Goal: Transaction & Acquisition: Purchase product/service

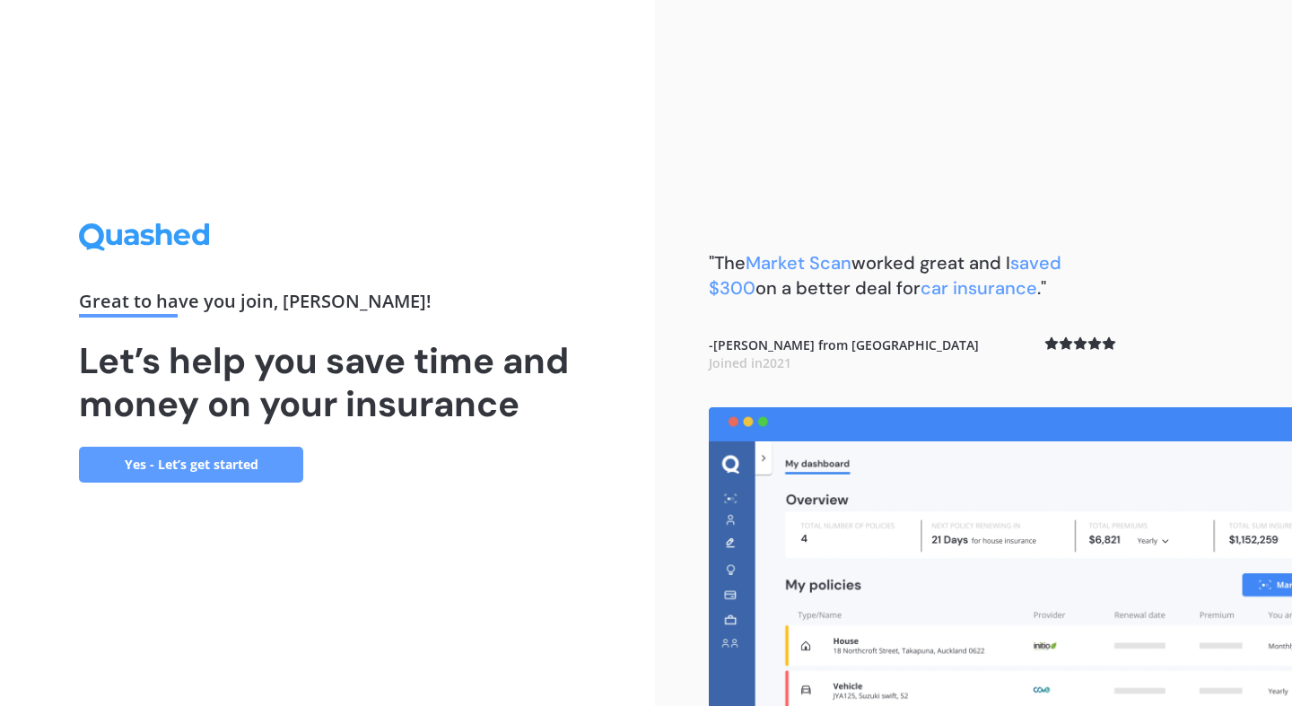
click at [243, 465] on link "Yes - Let’s get started" at bounding box center [191, 465] width 224 height 36
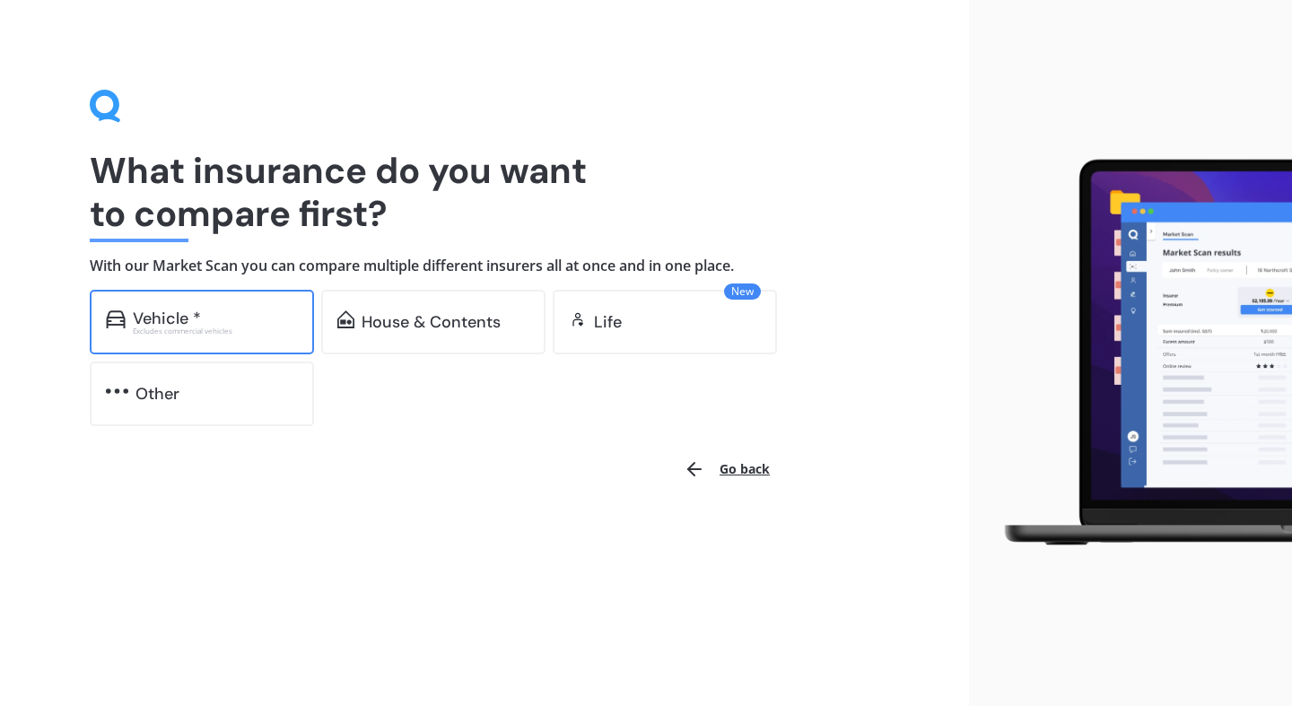
click at [189, 314] on div "Vehicle *" at bounding box center [167, 318] width 68 height 18
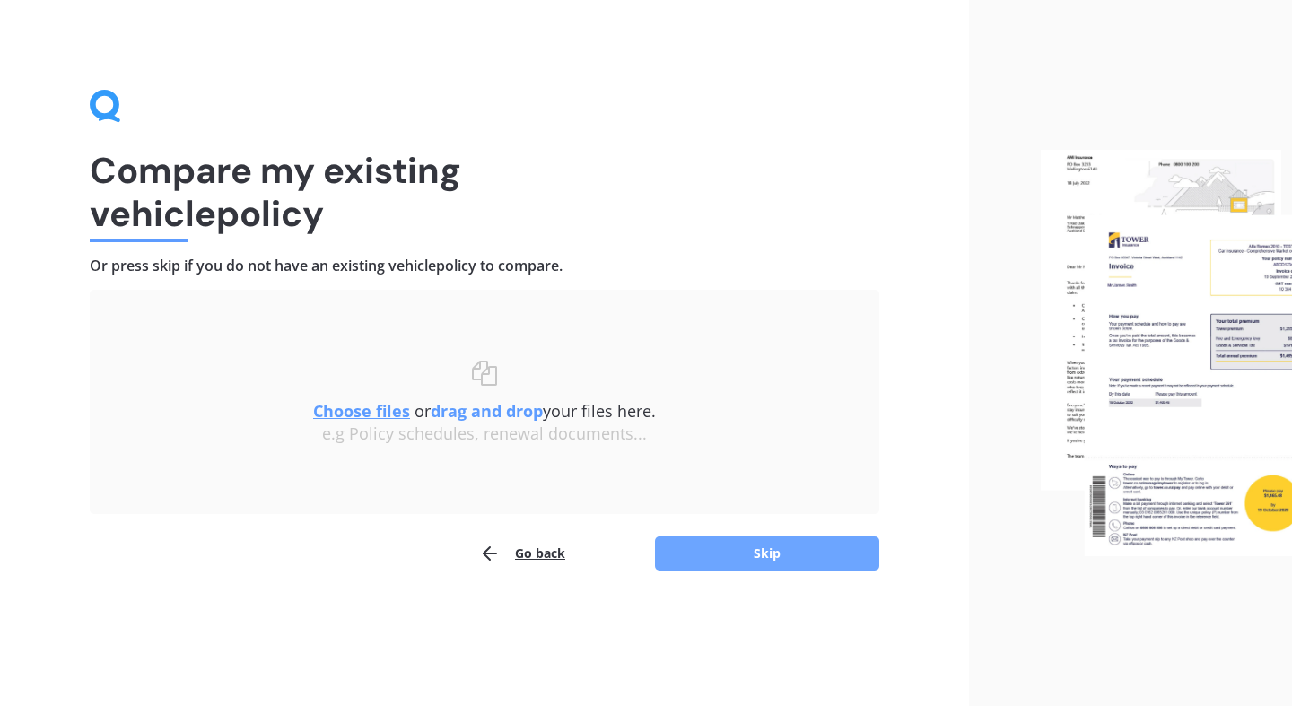
click at [732, 557] on button "Skip" at bounding box center [767, 553] width 224 height 34
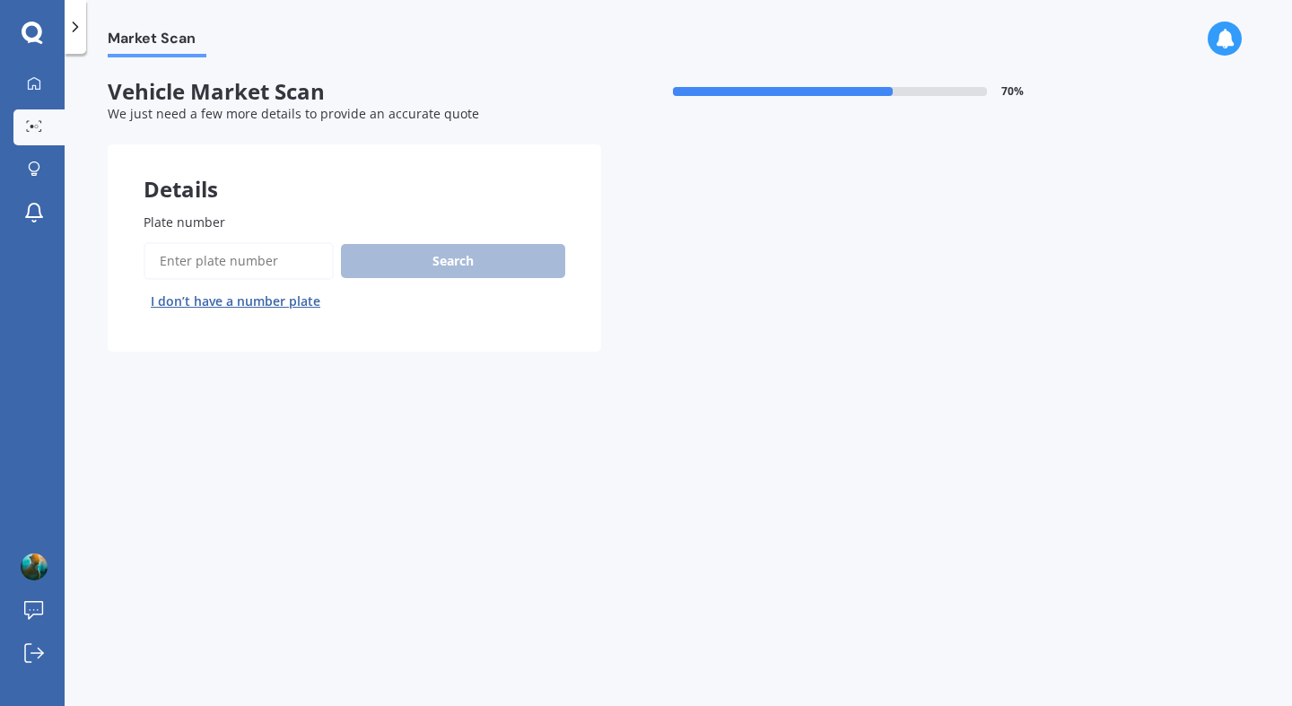
click at [254, 262] on input "Plate number" at bounding box center [239, 261] width 190 height 38
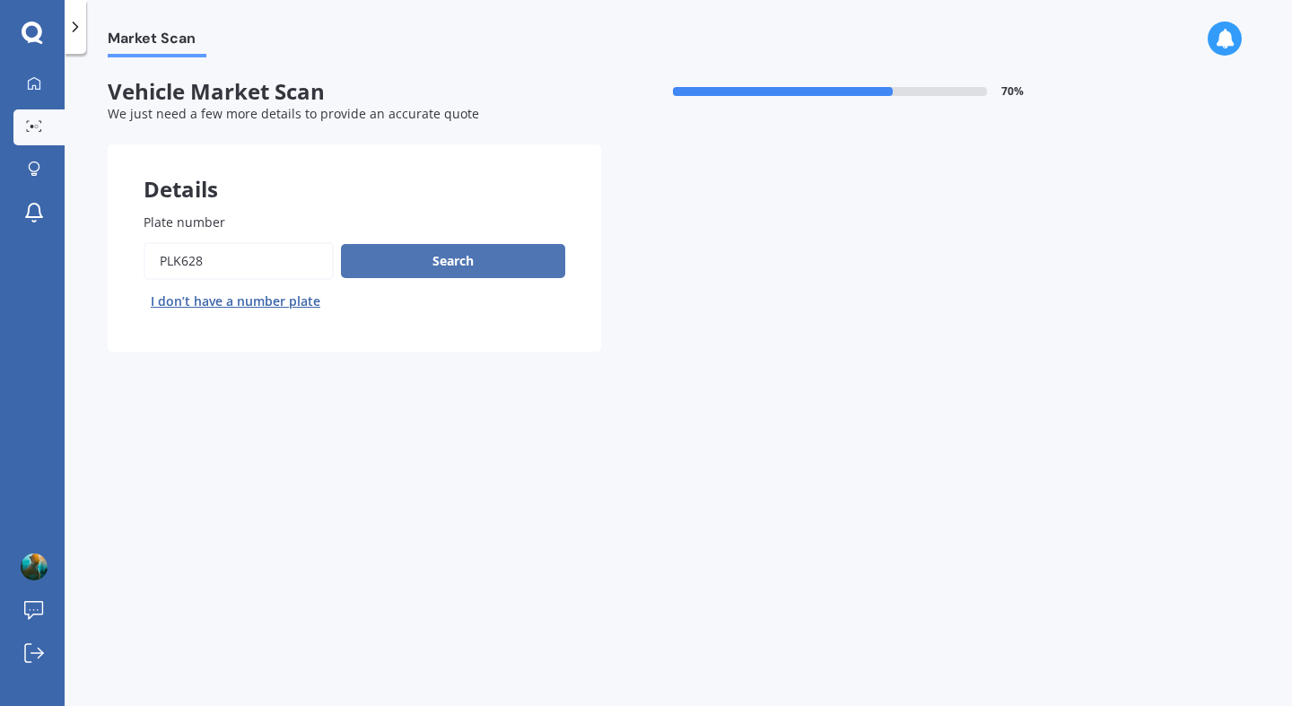
type input "PLK628"
click at [424, 265] on button "Search" at bounding box center [453, 261] width 224 height 34
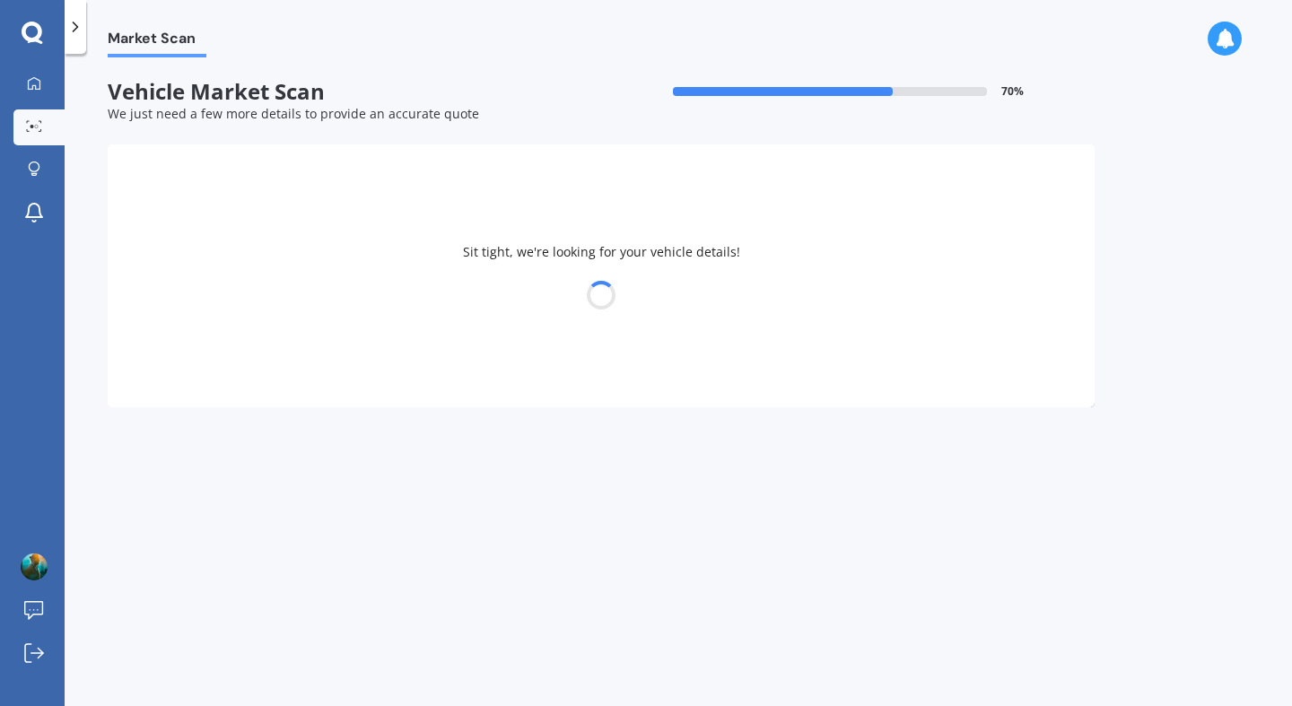
select select "NISSAN"
select select "SKYLINE"
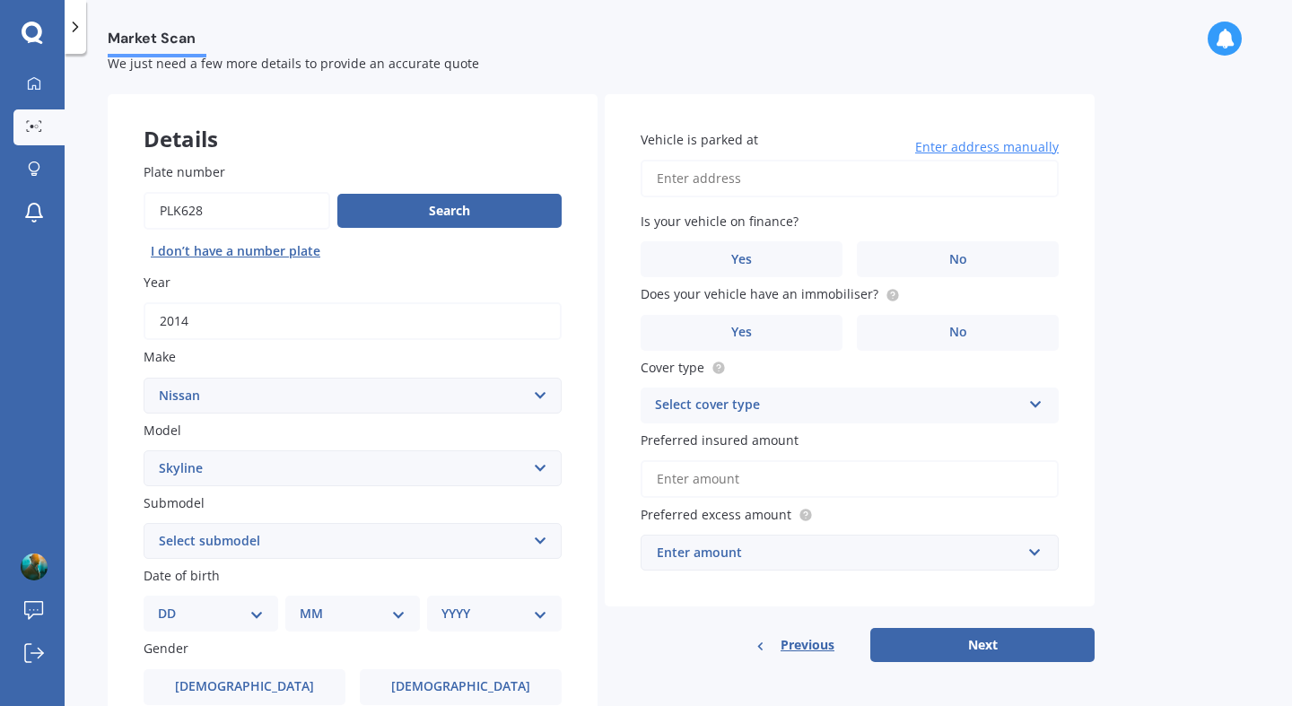
scroll to position [74, 0]
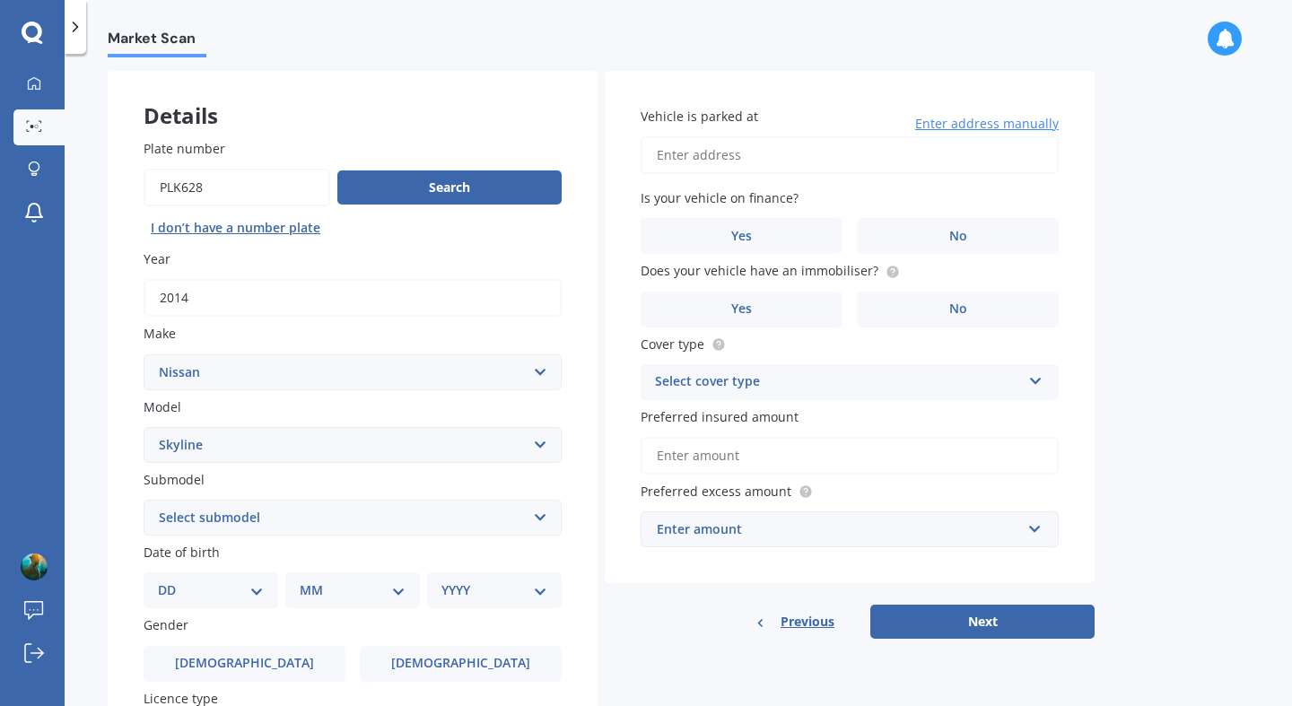
click at [721, 164] on input "Vehicle is parked at" at bounding box center [850, 155] width 418 height 38
type input "[STREET_ADDRESS][PERSON_NAME][PERSON_NAME]"
click at [955, 230] on span "No" at bounding box center [958, 236] width 18 height 15
click at [0, 0] on input "No" at bounding box center [0, 0] width 0 height 0
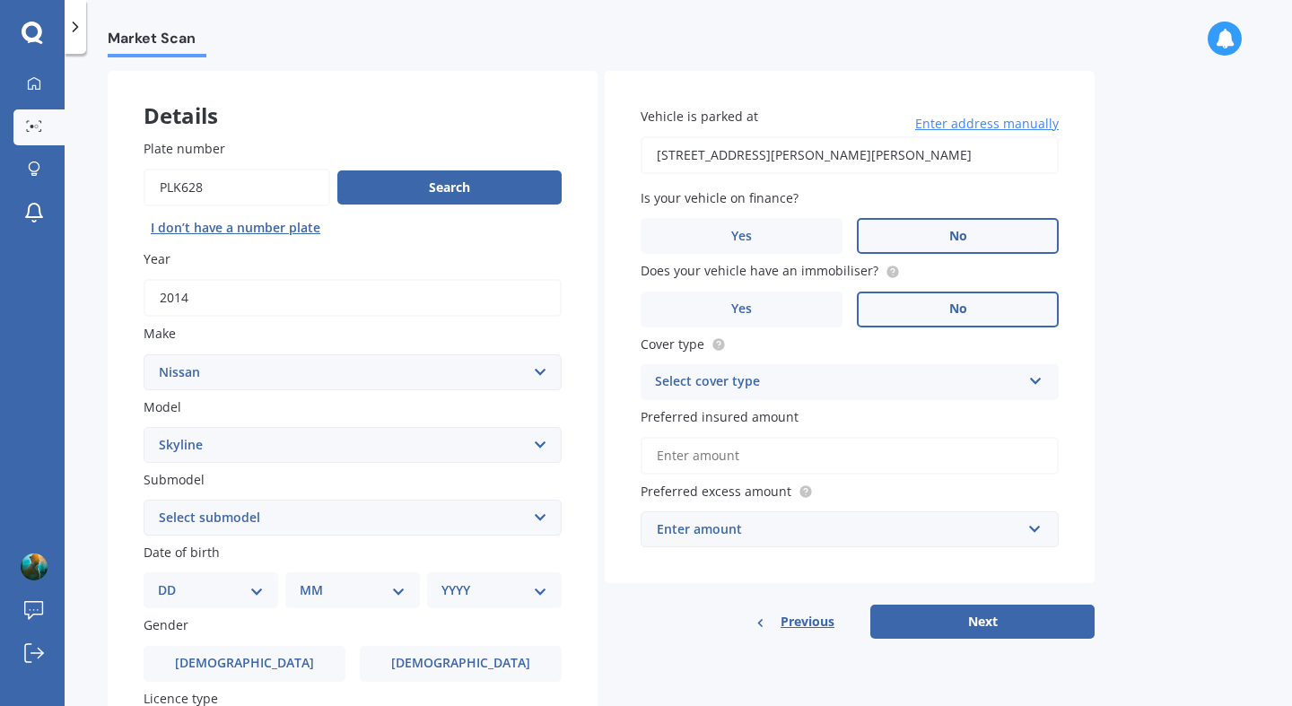
click at [932, 310] on label "No" at bounding box center [958, 310] width 202 height 36
click at [0, 0] on input "No" at bounding box center [0, 0] width 0 height 0
click at [867, 388] on div "Select cover type" at bounding box center [838, 382] width 366 height 22
click at [811, 412] on div "Comprehensive" at bounding box center [849, 417] width 416 height 32
click at [704, 459] on input "Preferred insured amount" at bounding box center [850, 456] width 418 height 38
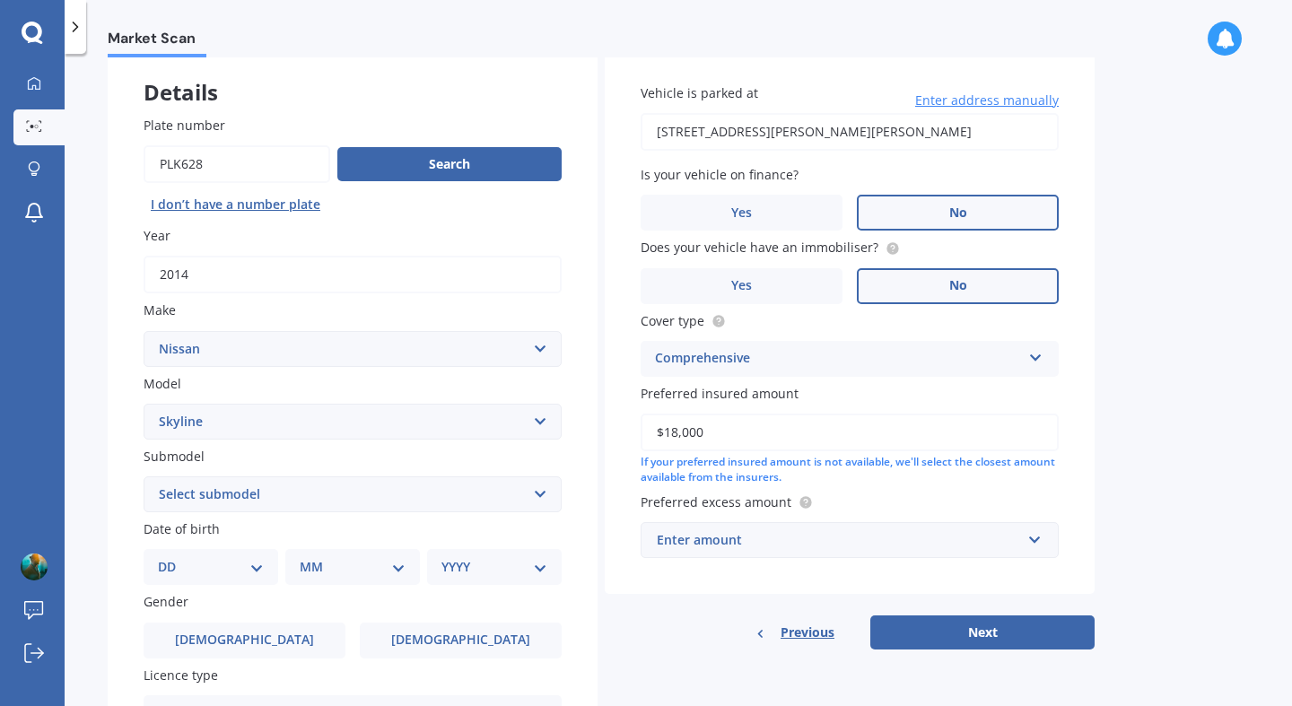
scroll to position [98, 0]
type input "$18,000"
click at [144, 475] on select "Select submodel (All other non turbo) 200 GT 250GT 300GT 350GT 350GT Hybrid 370…" at bounding box center [353, 493] width 418 height 36
select select "350GT HYBRID"
click option "350GT Hybrid" at bounding box center [0, 0] width 0 height 0
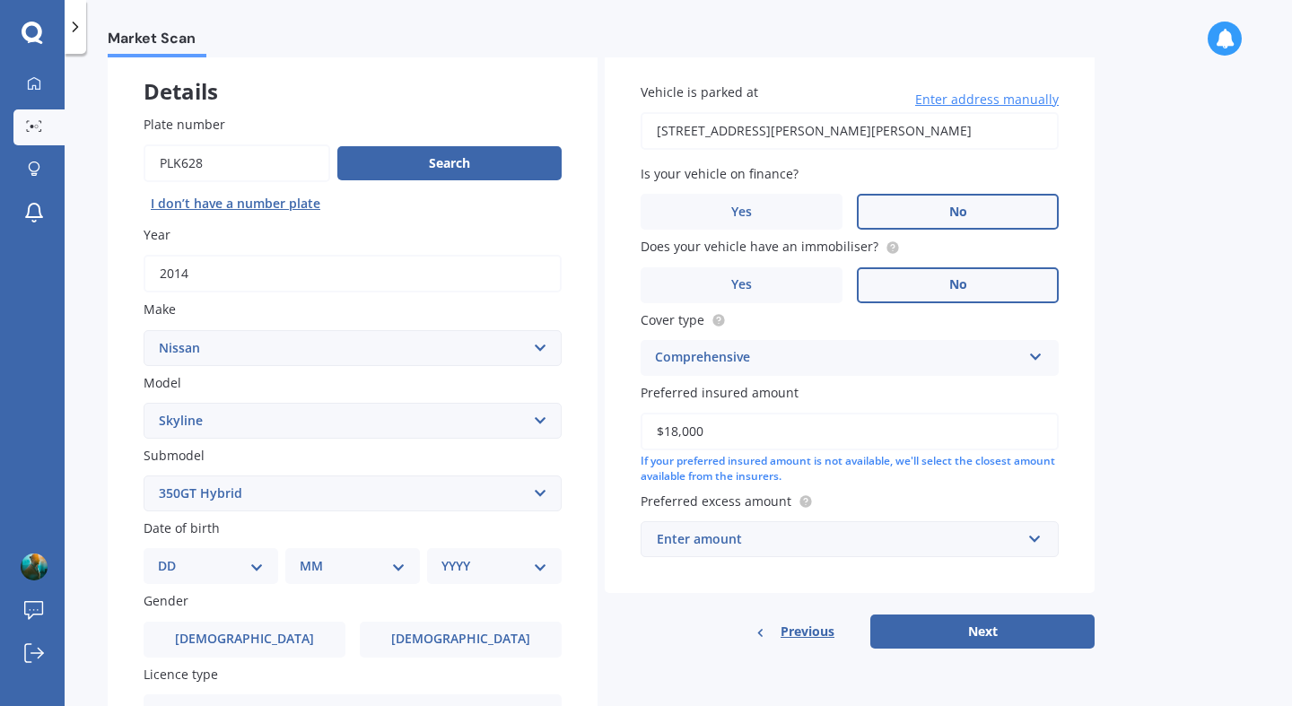
click at [158, 556] on select "DD 01 02 03 04 05 06 07 08 09 10 11 12 13 14 15 16 17 18 19 20 21 22 23 24 25 2…" at bounding box center [211, 566] width 106 height 20
select select "20"
click option "20" at bounding box center [0, 0] width 0 height 0
click at [307, 556] on select "MM 01 02 03 04 05 06 07 08 09 10 11 12" at bounding box center [356, 566] width 99 height 20
select select "04"
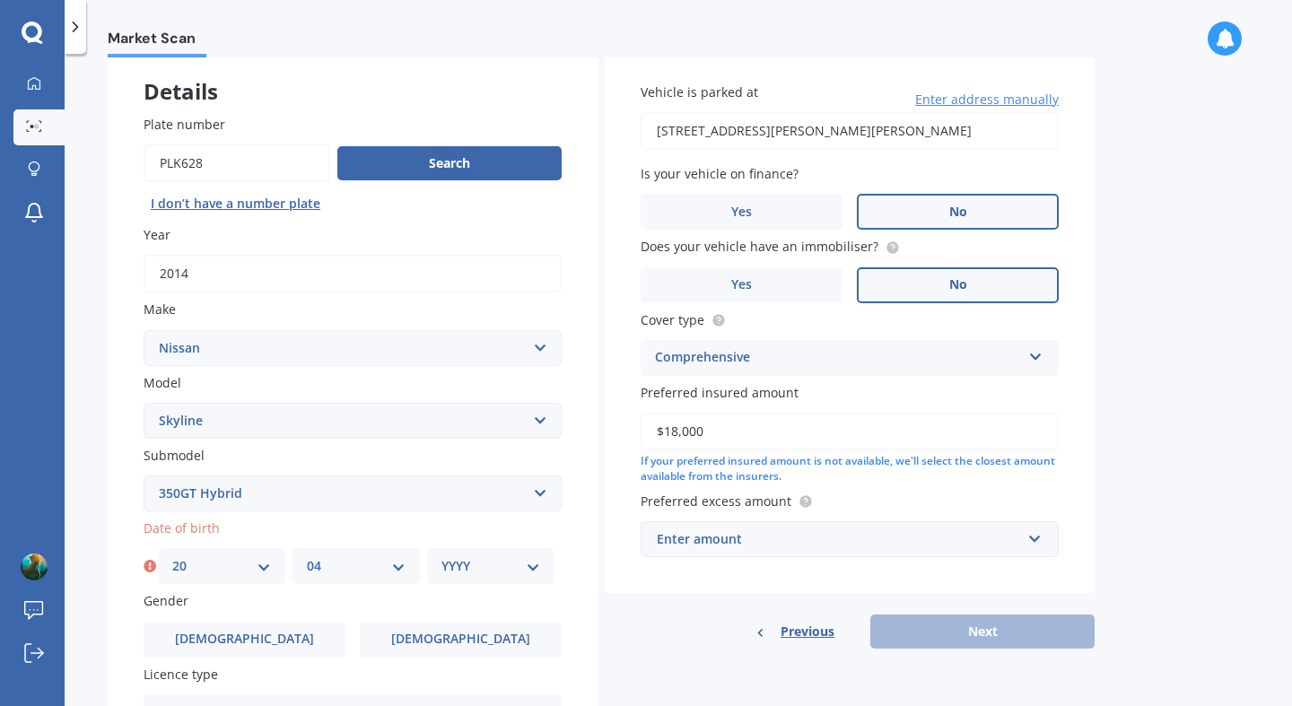
click option "04" at bounding box center [0, 0] width 0 height 0
click at [465, 557] on div "YYYY 2025 2024 2023 2022 2021 2020 2019 2018 2017 2016 2015 2014 2013 2012 2011…" at bounding box center [490, 566] width 127 height 36
click at [441, 556] on select "YYYY 2025 2024 2023 2022 2021 2020 2019 2018 2017 2016 2015 2014 2013 2012 2011…" at bounding box center [490, 566] width 99 height 20
select select "1975"
click option "1975" at bounding box center [0, 0] width 0 height 0
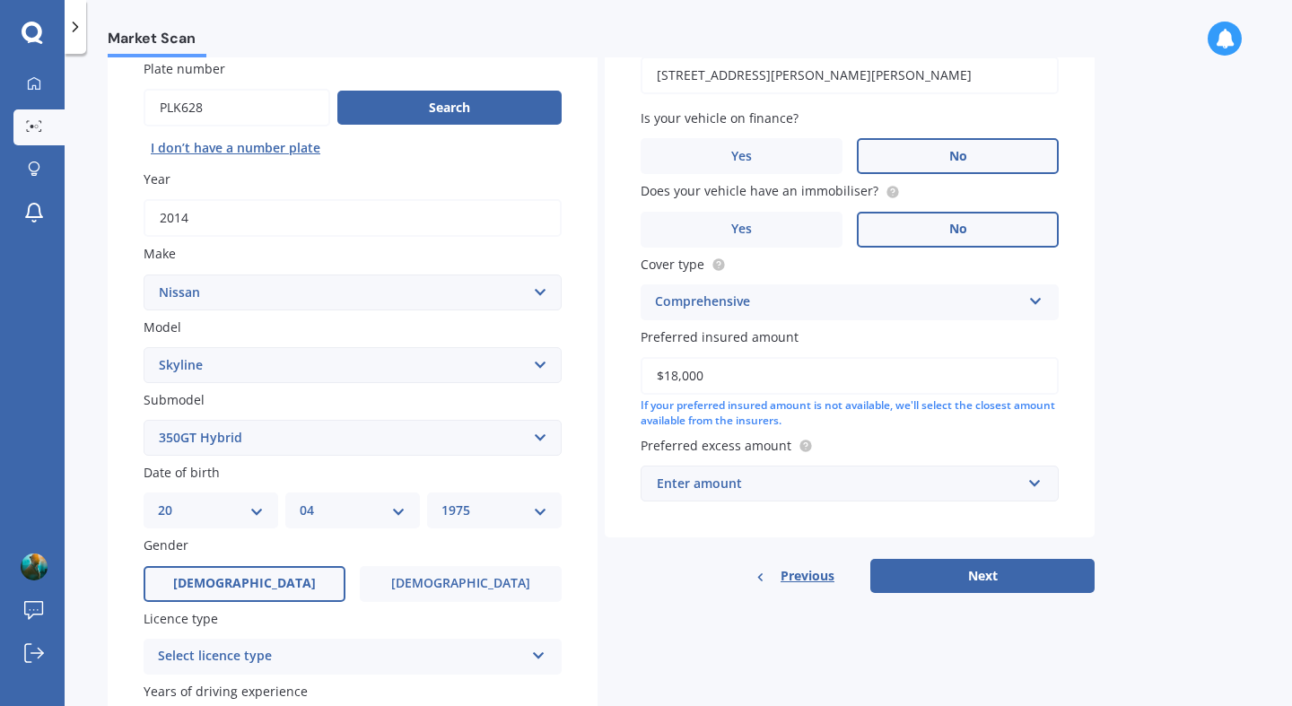
scroll to position [157, 0]
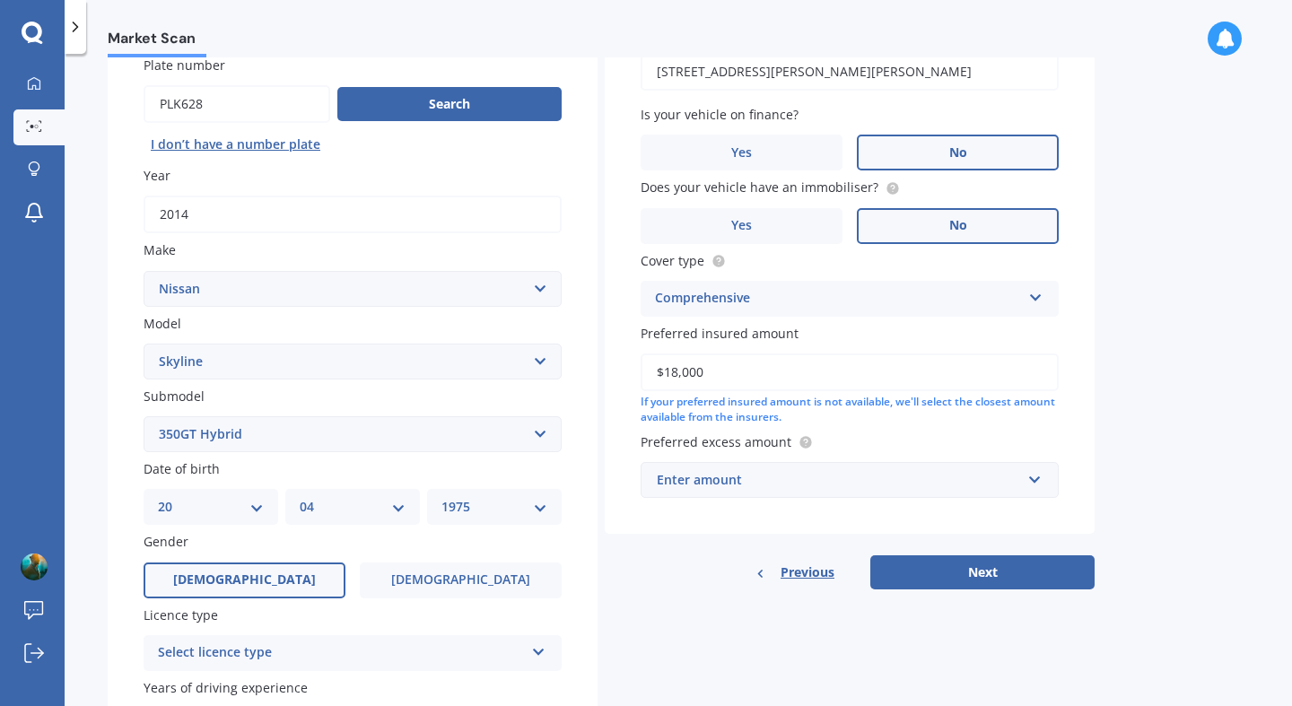
click at [286, 572] on label "[DEMOGRAPHIC_DATA]" at bounding box center [245, 580] width 202 height 36
click at [0, 0] on input "[DEMOGRAPHIC_DATA]" at bounding box center [0, 0] width 0 height 0
click at [319, 660] on div "Select licence type" at bounding box center [341, 653] width 366 height 22
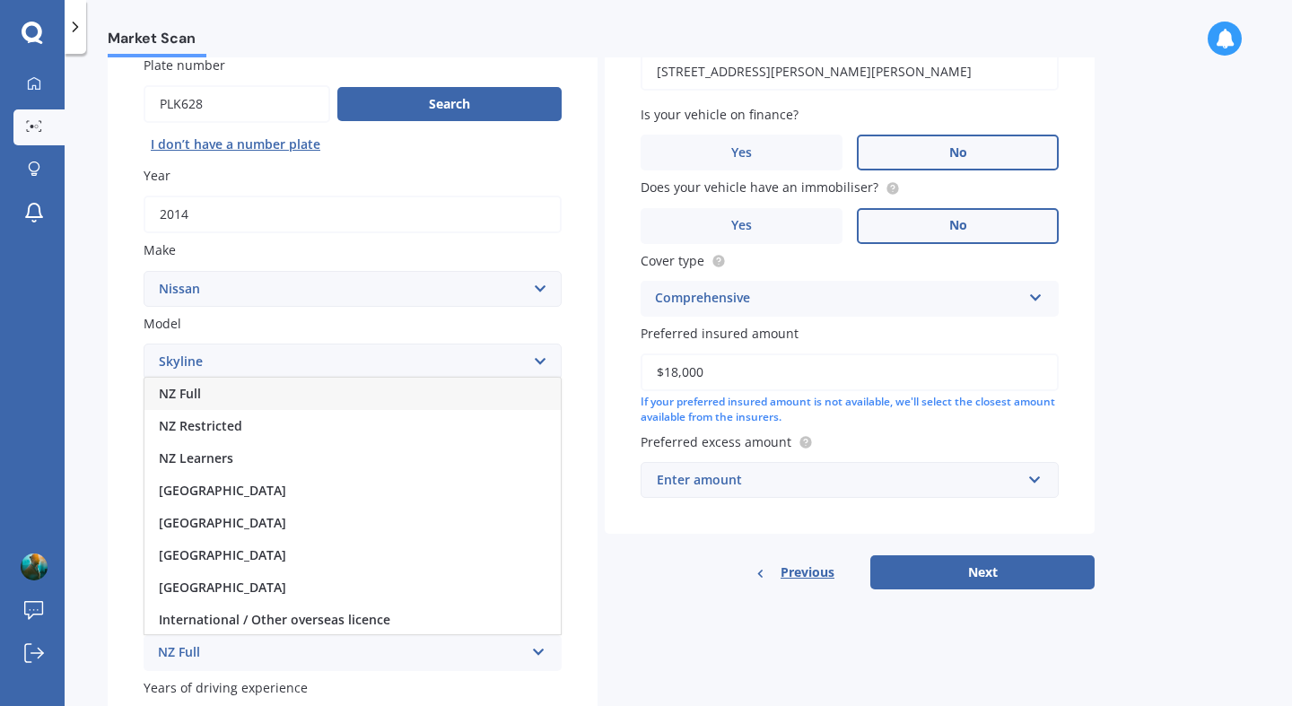
click at [236, 397] on div "NZ Full" at bounding box center [352, 394] width 416 height 32
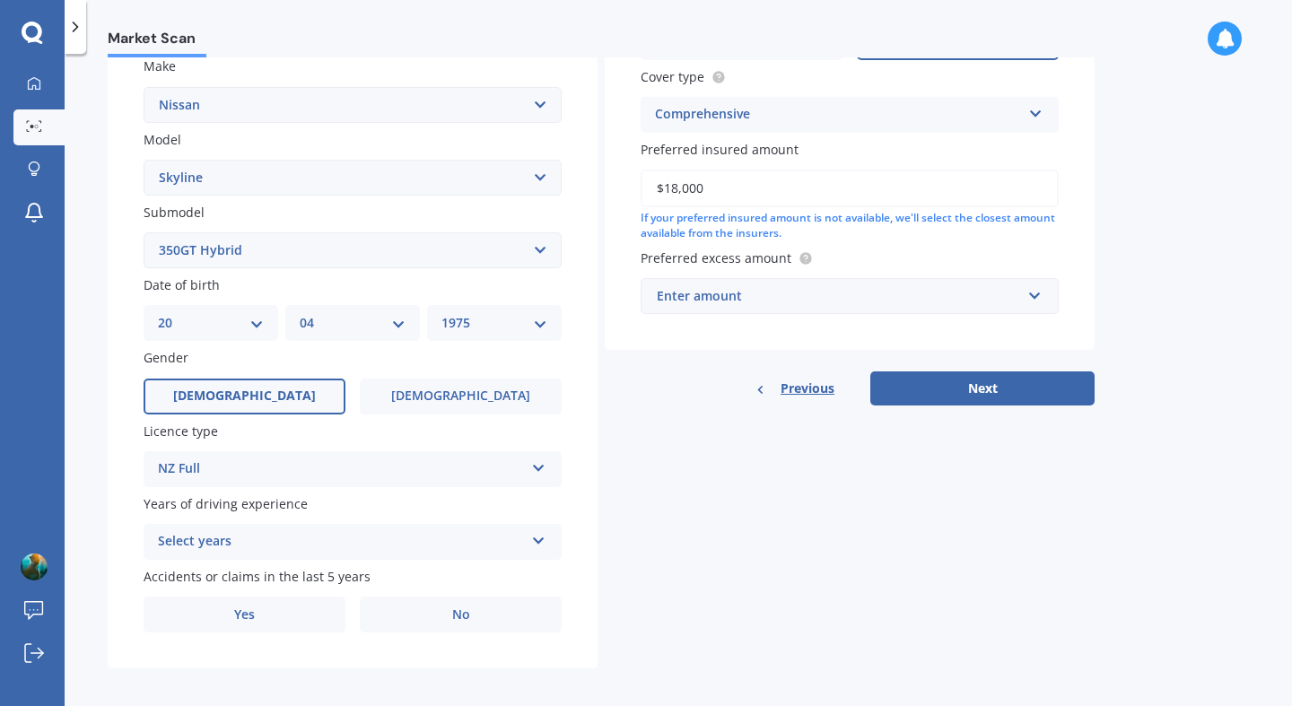
scroll to position [353, 0]
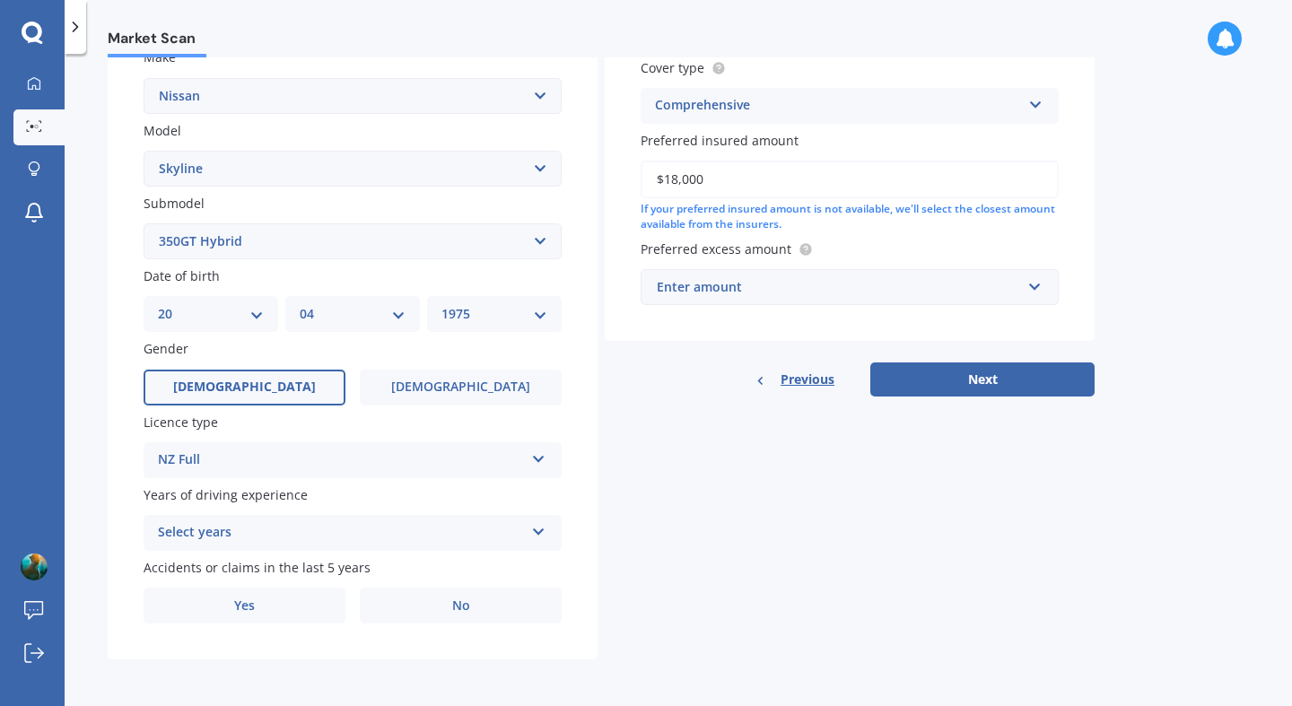
click at [237, 534] on div "Select years" at bounding box center [341, 533] width 366 height 22
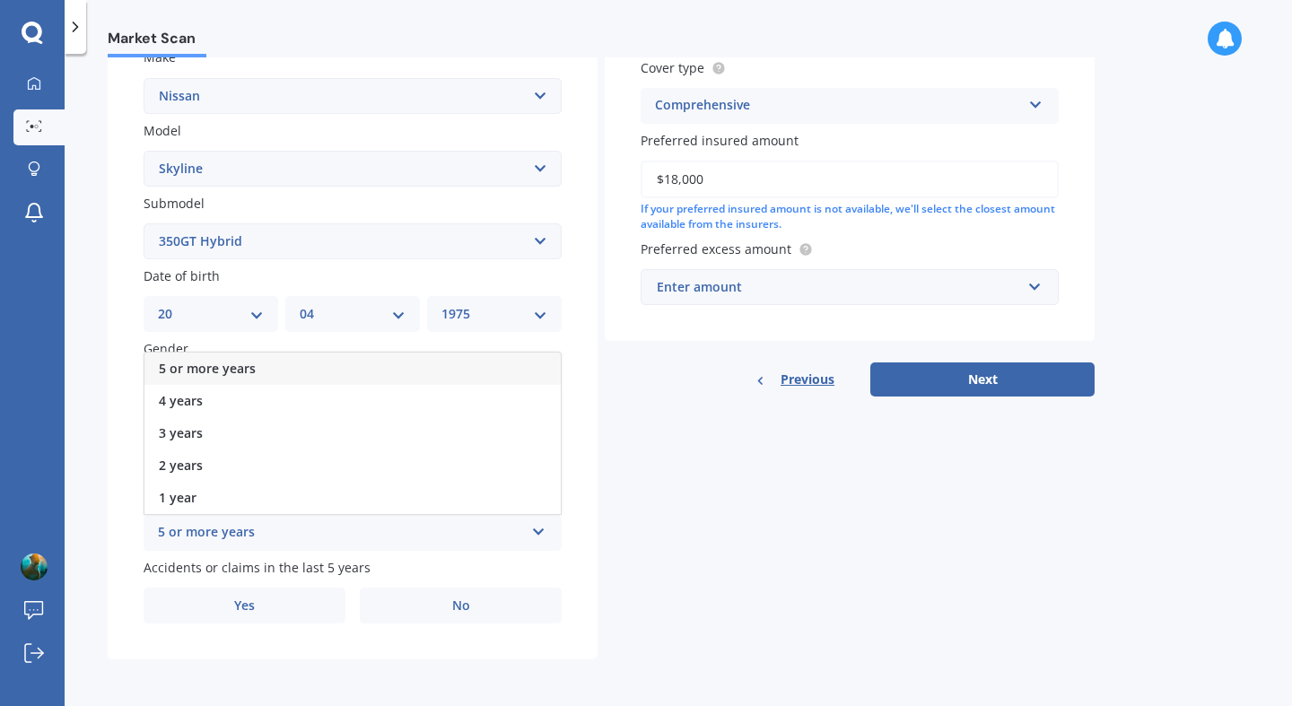
click at [256, 361] on div "5 or more years" at bounding box center [352, 369] width 416 height 32
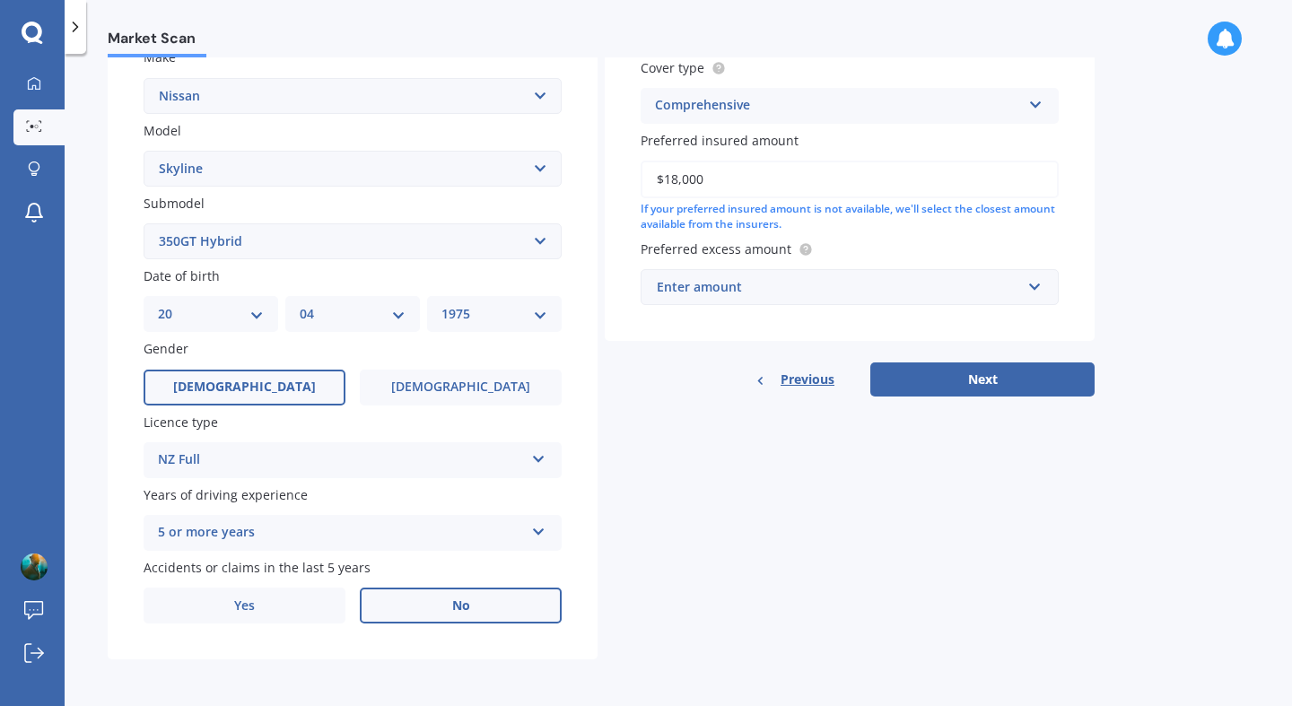
click at [477, 611] on label "No" at bounding box center [461, 606] width 202 height 36
click at [0, 0] on input "No" at bounding box center [0, 0] width 0 height 0
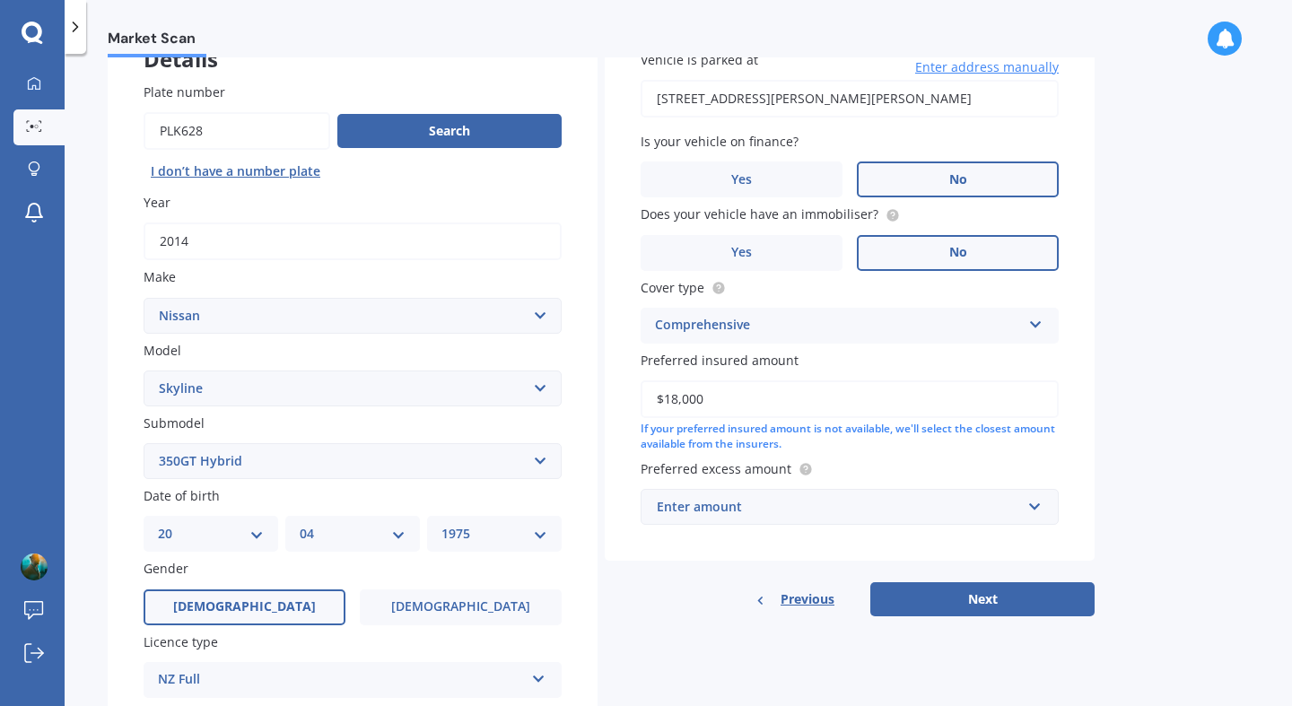
scroll to position [147, 0]
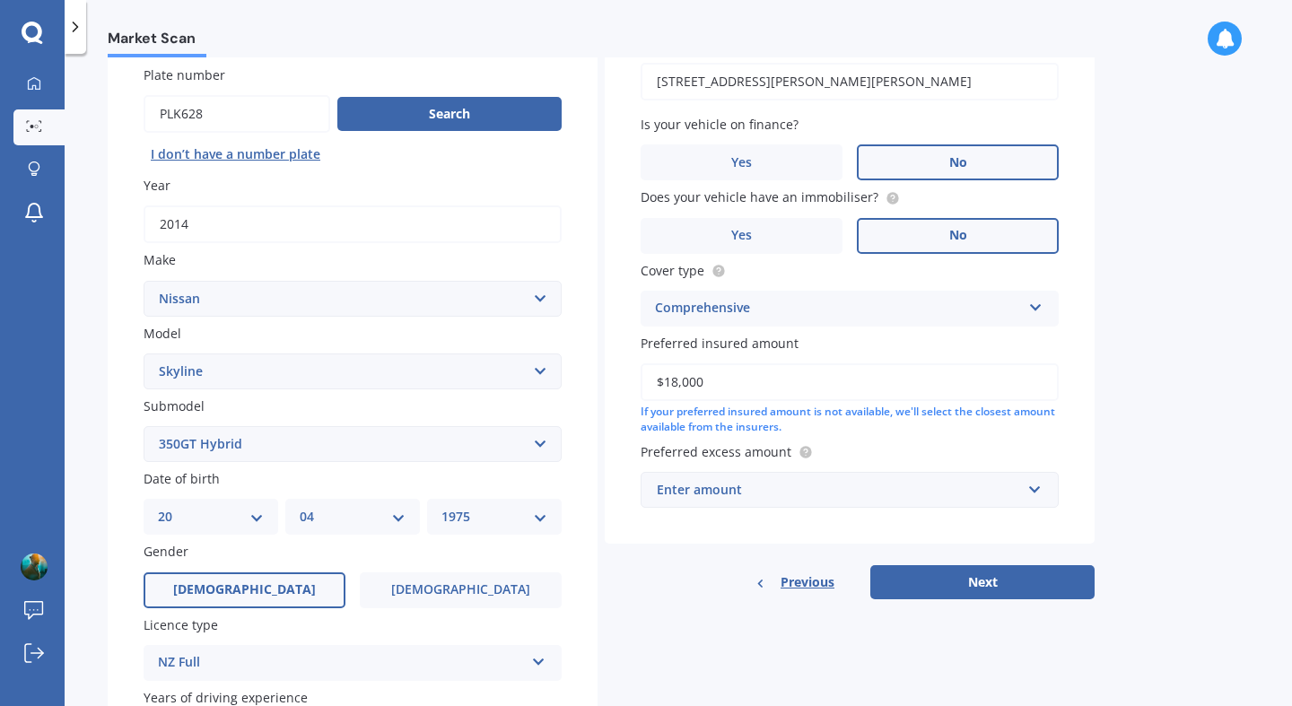
click at [998, 494] on div "Enter amount" at bounding box center [839, 490] width 364 height 20
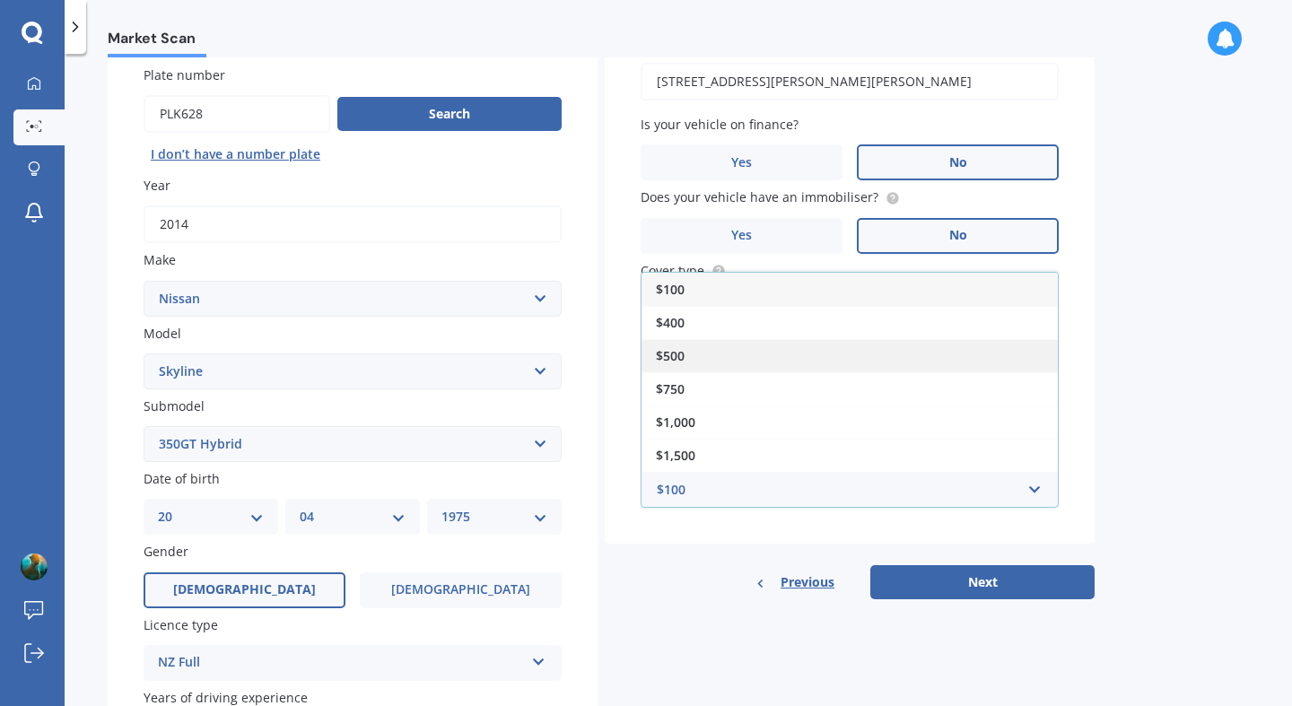
click at [910, 353] on div "$500" at bounding box center [849, 355] width 416 height 33
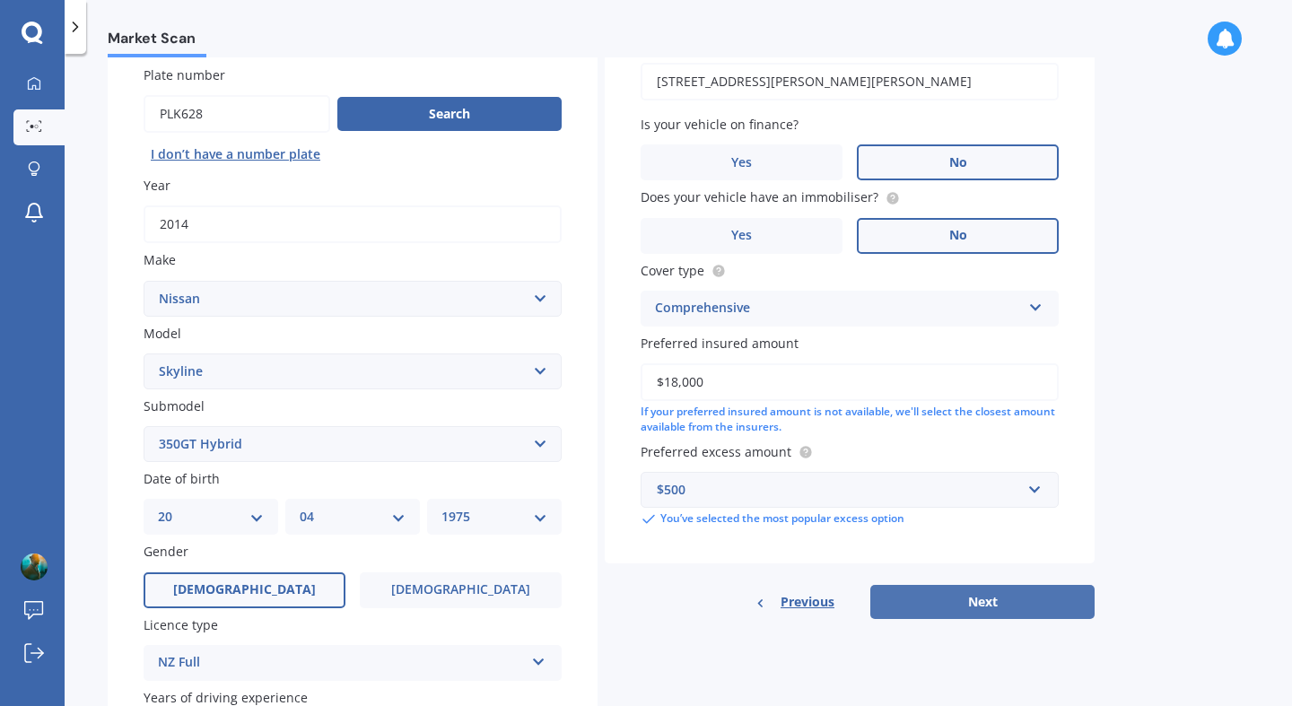
click at [973, 605] on button "Next" at bounding box center [982, 602] width 224 height 34
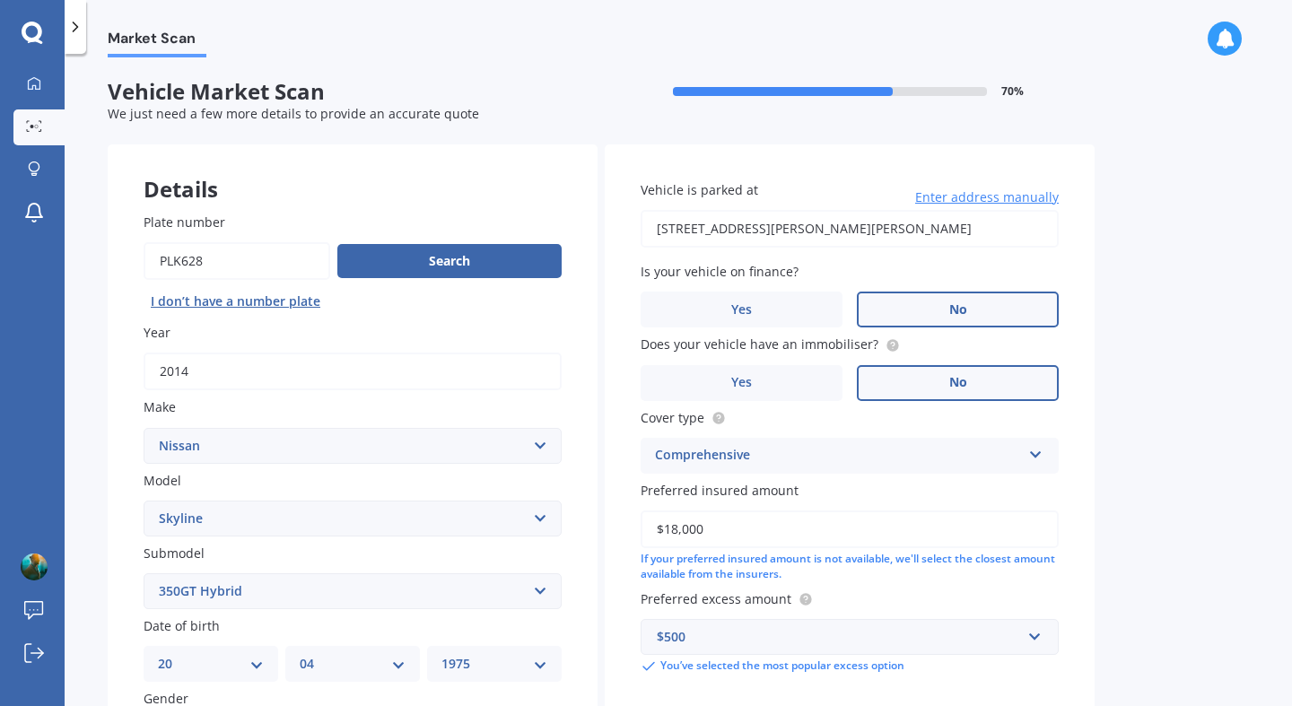
select select "20"
select select "04"
select select "1975"
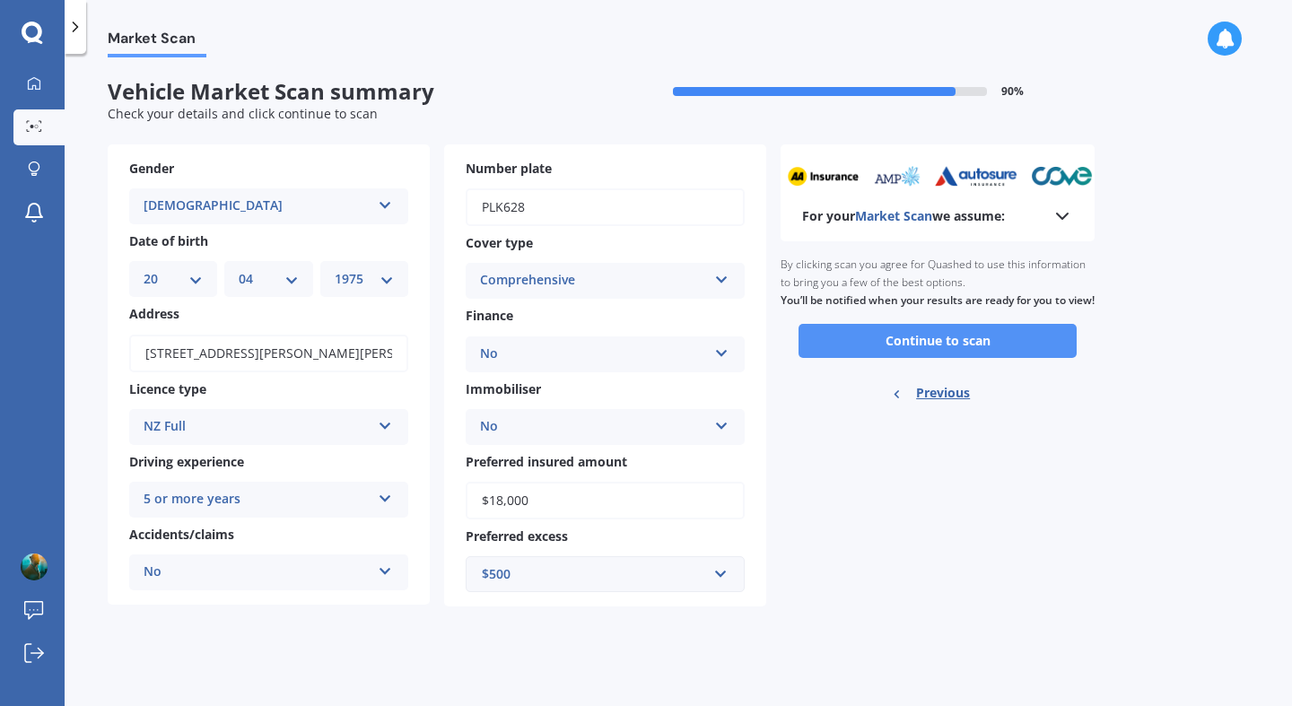
click at [928, 358] on button "Continue to scan" at bounding box center [937, 341] width 278 height 34
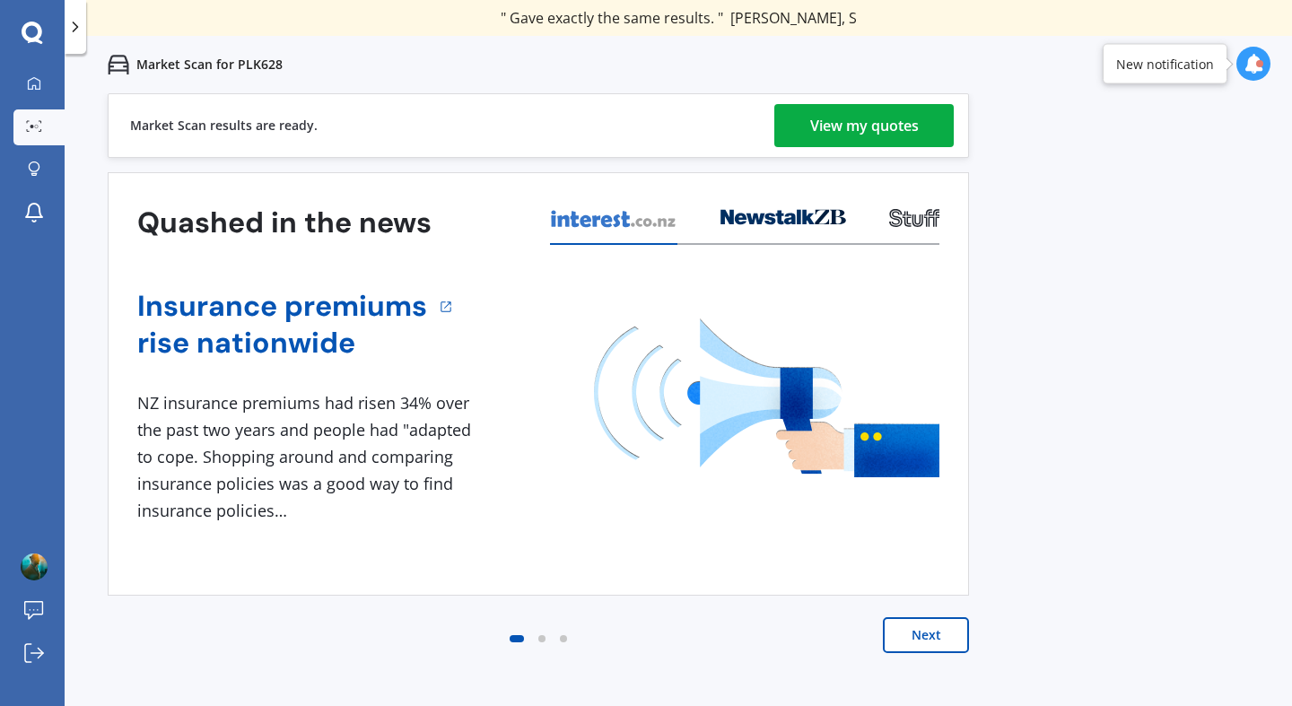
click at [837, 124] on div "View my quotes" at bounding box center [864, 125] width 109 height 43
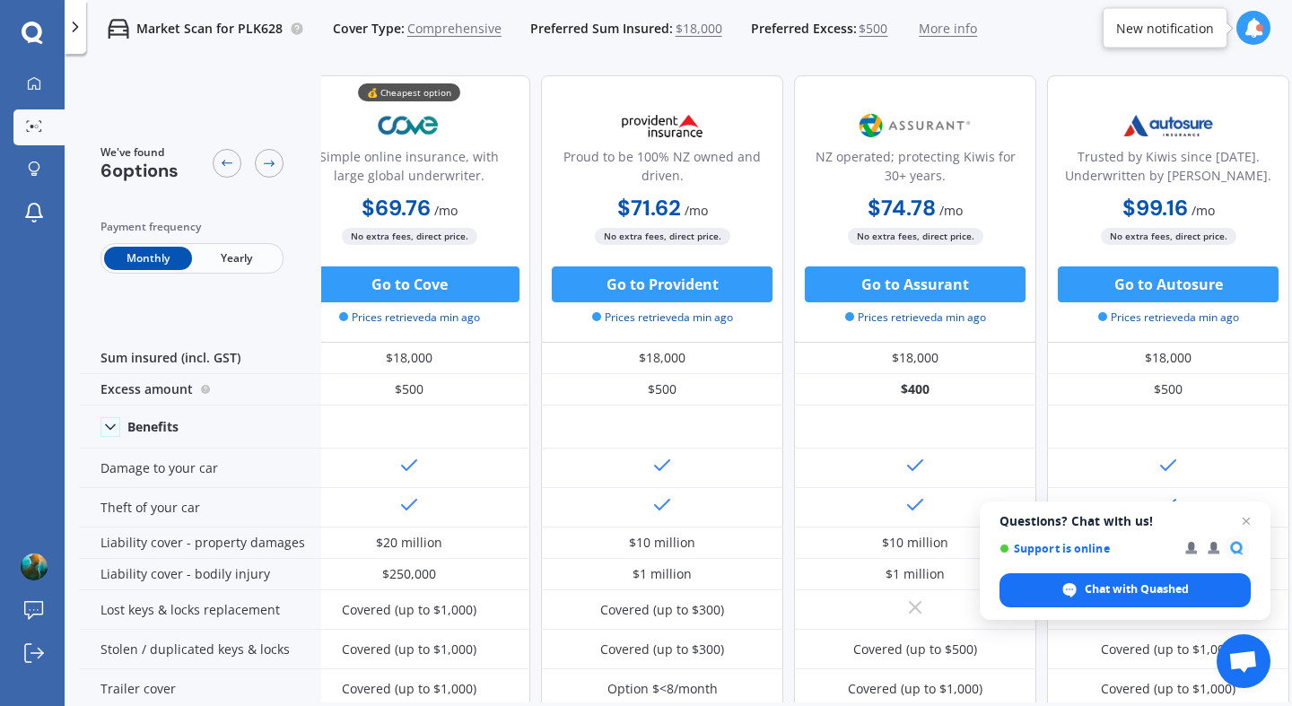
scroll to position [1, 0]
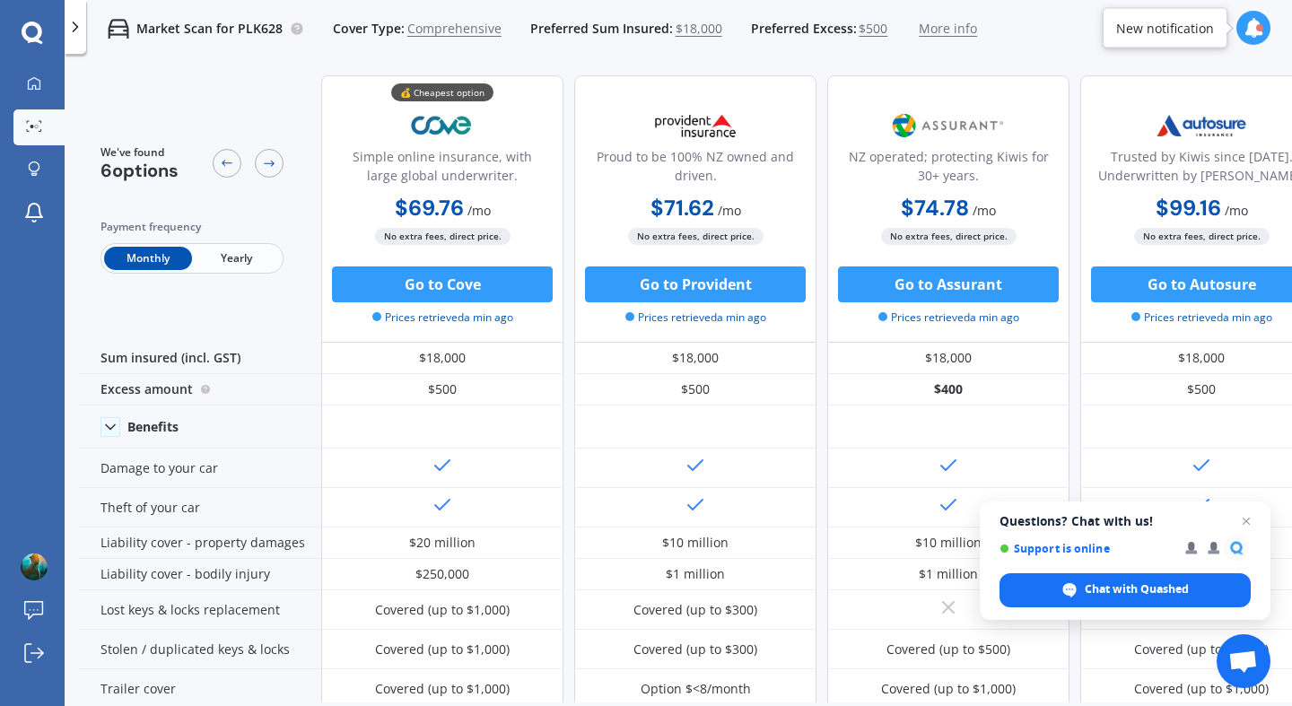
click at [241, 258] on span "Yearly" at bounding box center [236, 258] width 88 height 23
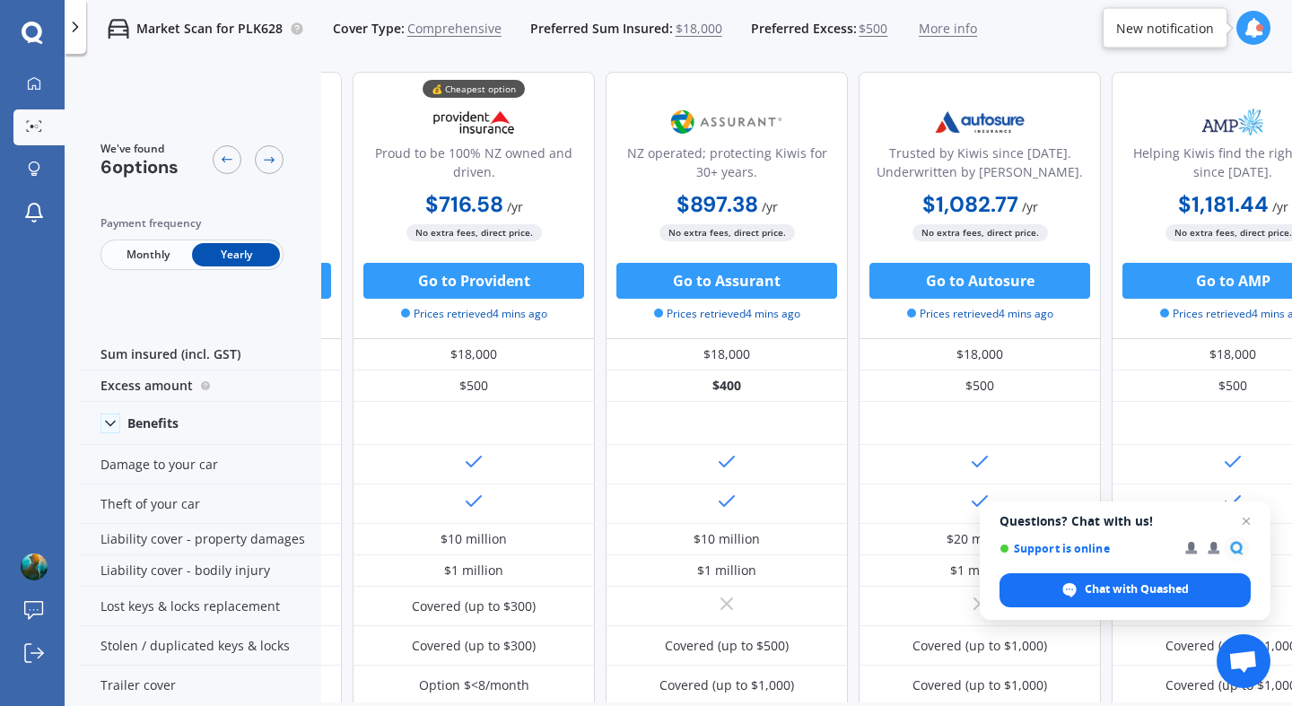
scroll to position [0, 224]
